Goal: Register for event/course: Register for event/course

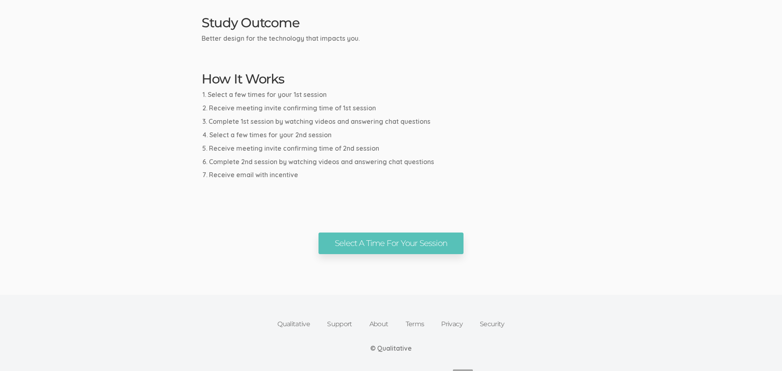
scroll to position [411, 0]
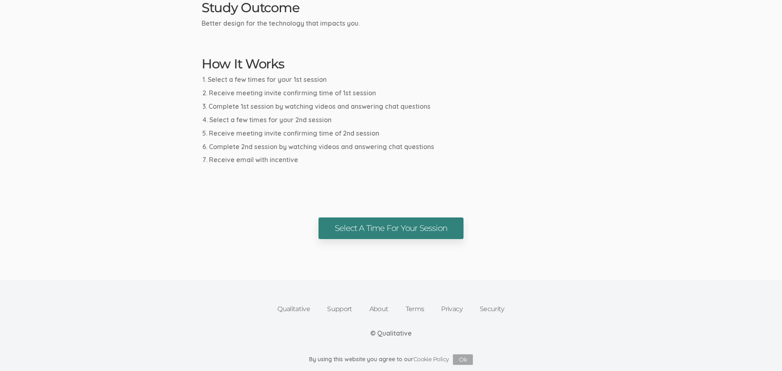
click at [427, 224] on link "Select A Time For Your Session" at bounding box center [391, 229] width 145 height 22
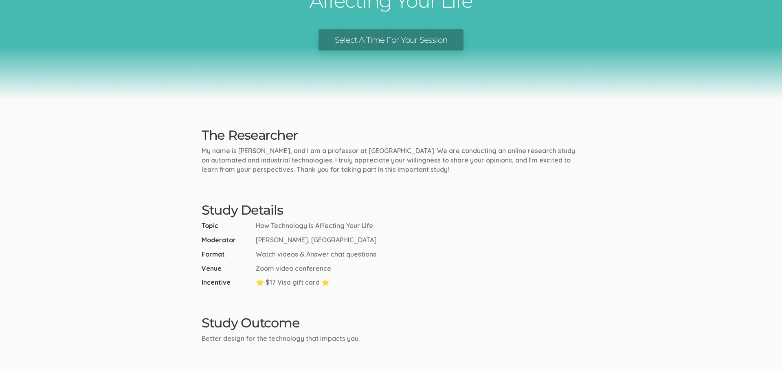
scroll to position [96, 0]
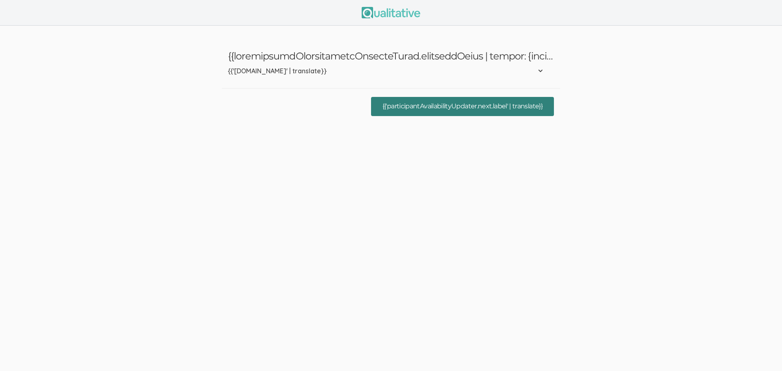
click at [427, 108] on button "{{'participantAvailabilityUpdater.next.label' | translate}}" at bounding box center [462, 106] width 183 height 19
click at [398, 106] on button "{{'participantAvailabilityUpdater.next.label' | translate}}" at bounding box center [462, 106] width 183 height 19
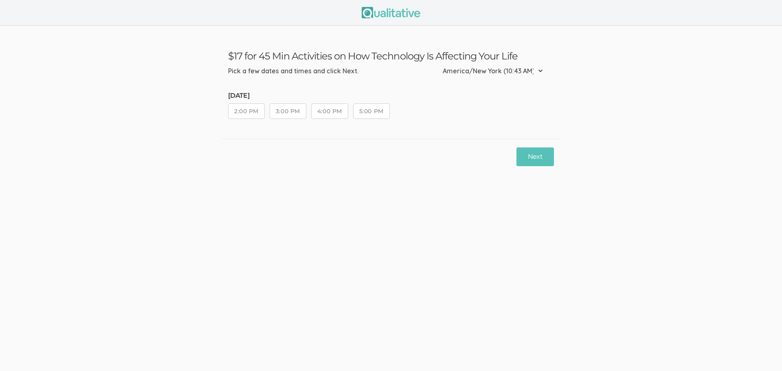
click at [327, 111] on button "4:00 PM" at bounding box center [329, 110] width 37 height 15
click at [532, 158] on button "Next" at bounding box center [535, 156] width 37 height 19
click at [258, 108] on button "2:00 PM" at bounding box center [246, 110] width 37 height 15
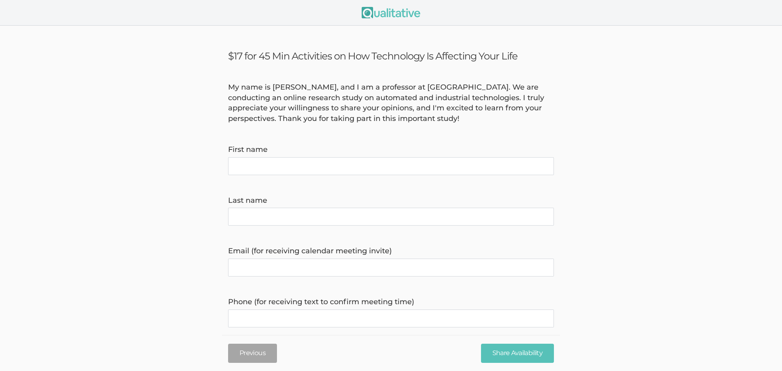
click at [306, 167] on name "First name" at bounding box center [391, 166] width 326 height 18
type name "[PERSON_NAME]"
type invite\) "[EMAIL_ADDRESS][DOMAIN_NAME]"
type time\) "9375561193"
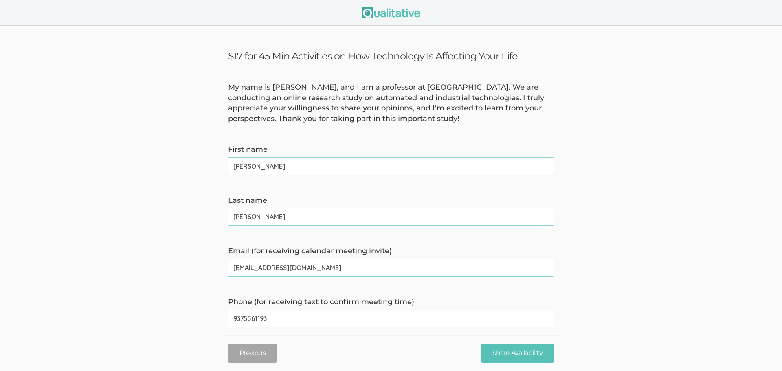
click at [304, 272] on invite\) "[EMAIL_ADDRESS][DOMAIN_NAME]" at bounding box center [391, 268] width 326 height 18
type invite\) "[EMAIL_ADDRESS][DOMAIN_NAME]"
click at [335, 316] on time\) "9375561193" at bounding box center [391, 319] width 326 height 18
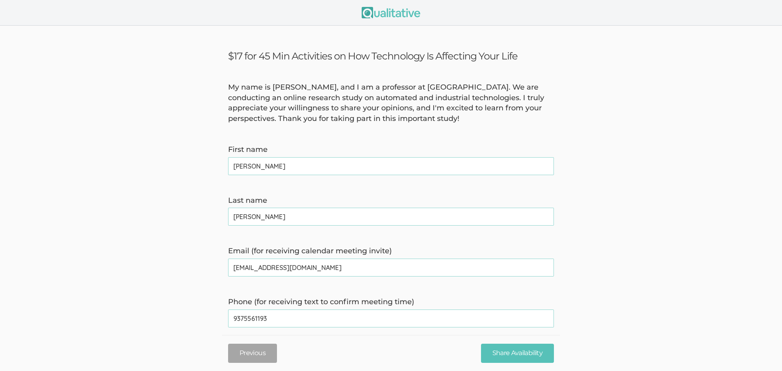
click at [335, 316] on time\) "9375561193" at bounding box center [391, 319] width 326 height 18
type time\) "9377528625"
click at [516, 357] on input "Share Availability" at bounding box center [517, 353] width 73 height 19
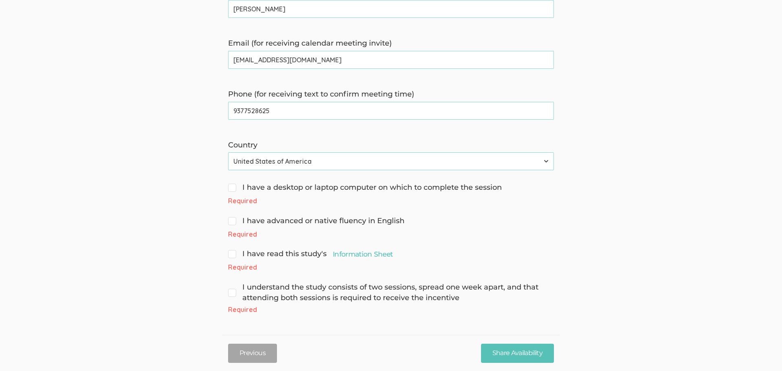
click at [235, 187] on span "I have a desktop or laptop computer on which to complete the session" at bounding box center [365, 188] width 274 height 11
click at [233, 187] on input "I have a desktop or laptop computer on which to complete the session" at bounding box center [230, 186] width 5 height 5
checkbox input "true"
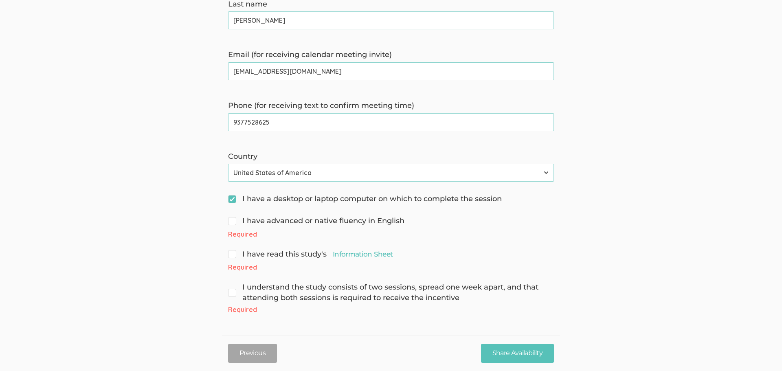
scroll to position [196, 0]
click at [234, 222] on span "I have advanced or native fluency in English" at bounding box center [316, 221] width 176 height 11
click at [233, 222] on input "I have advanced or native fluency in English" at bounding box center [230, 220] width 5 height 5
checkbox input "true"
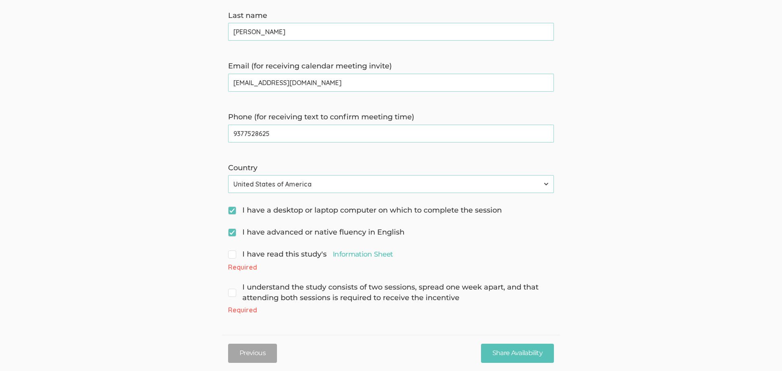
click at [231, 253] on input "I have read this study's Information Sheet" at bounding box center [230, 253] width 5 height 5
checkbox input "true"
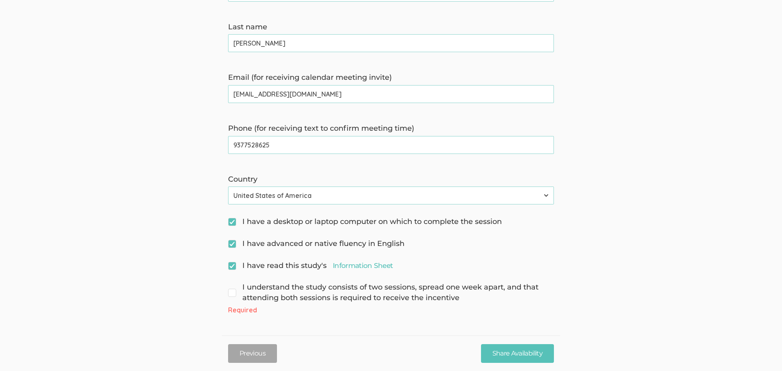
click at [230, 292] on span "I understand the study consists of two sessions, spread one week apart, and tha…" at bounding box center [391, 292] width 326 height 21
click at [230, 289] on input "I understand the study consists of two sessions, spread one week apart, and tha…" at bounding box center [230, 286] width 5 height 5
checkbox input "true"
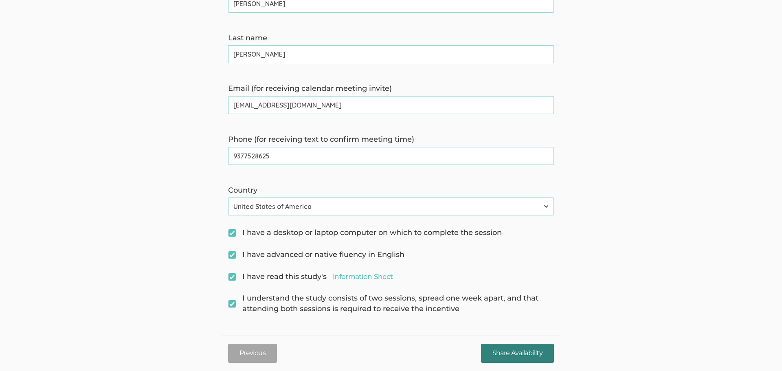
click at [512, 353] on input "Share Availability" at bounding box center [517, 353] width 73 height 19
